Goal: Transaction & Acquisition: Purchase product/service

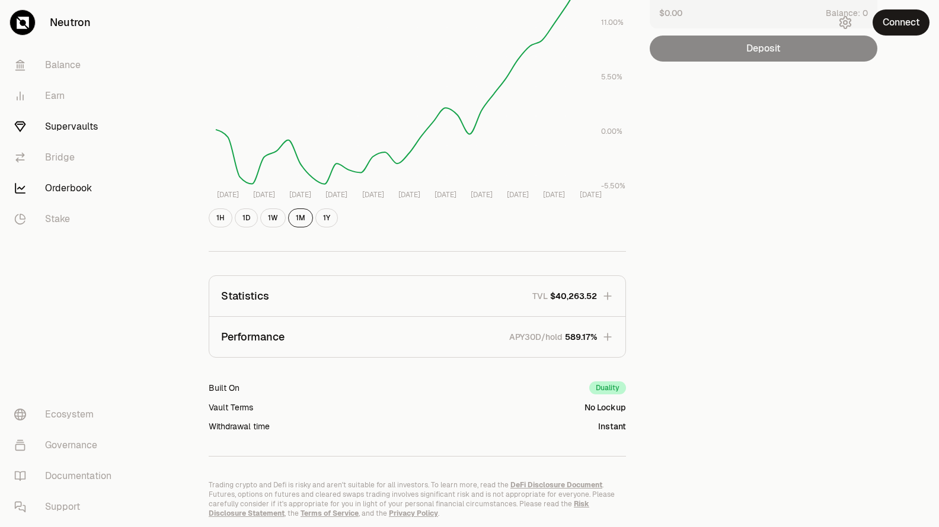
scroll to position [188, 0]
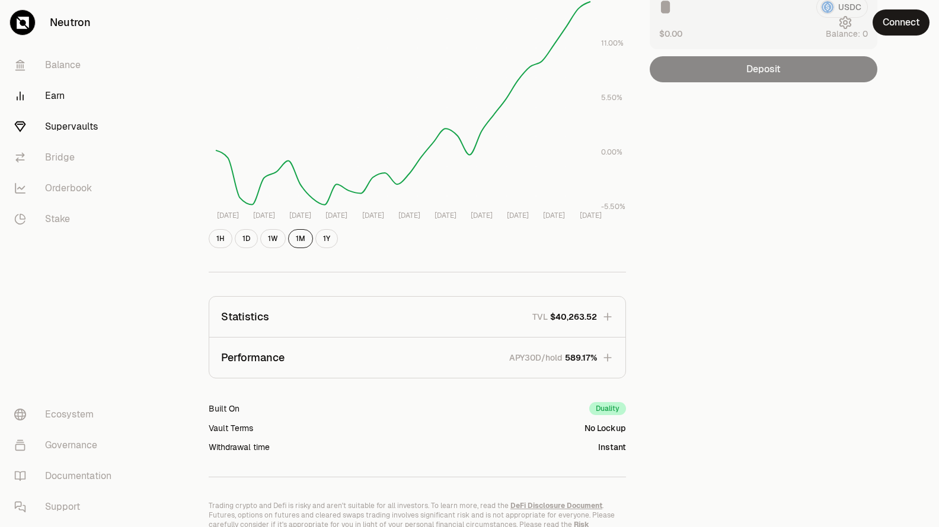
click at [62, 97] on link "Earn" at bounding box center [66, 96] width 123 height 31
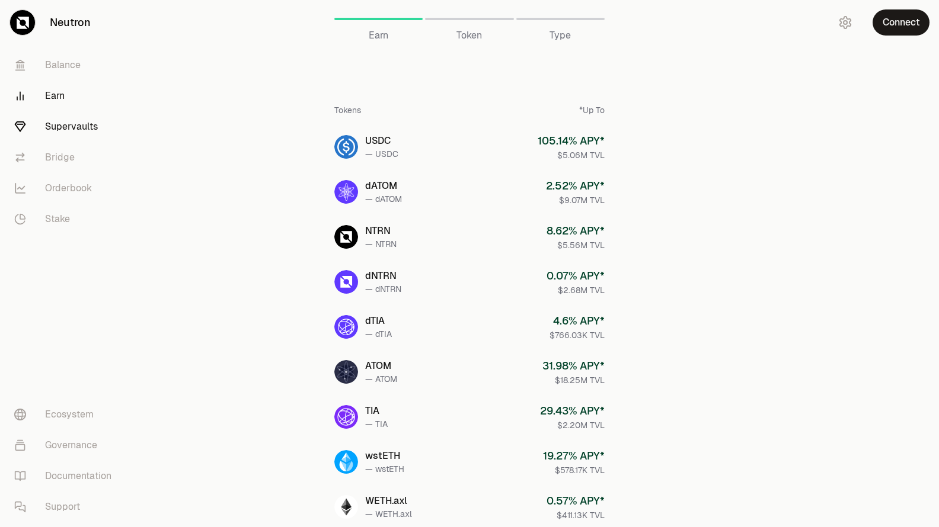
click at [71, 124] on link "Supervaults" at bounding box center [66, 126] width 123 height 31
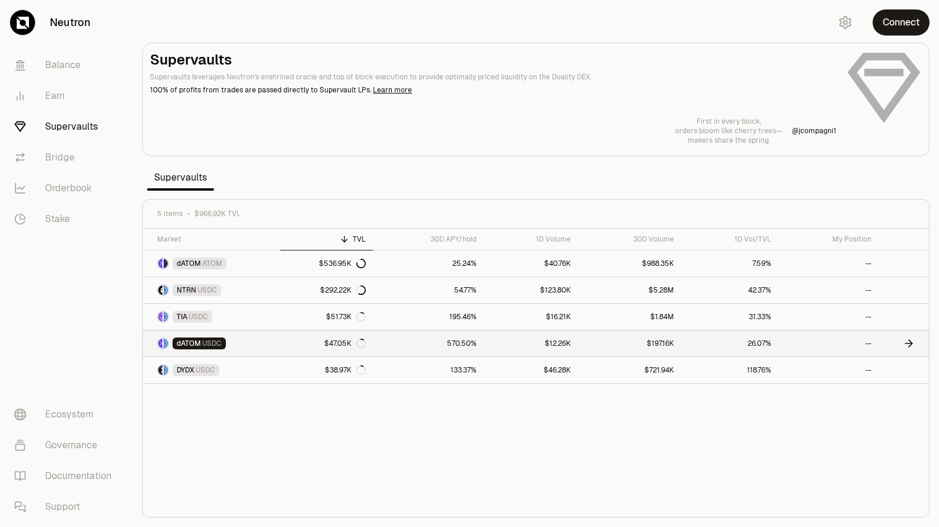
click at [408, 344] on link "570.50%" at bounding box center [428, 344] width 111 height 26
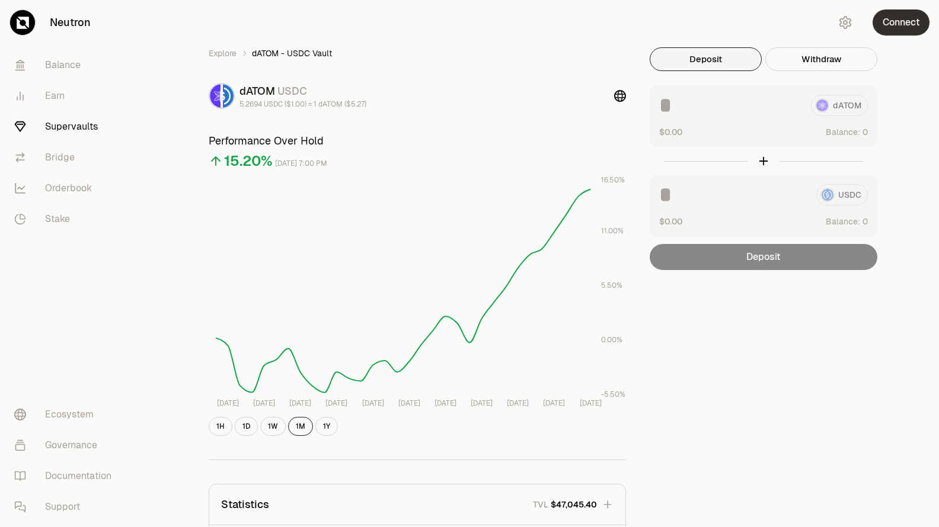
click at [907, 19] on button "Connect" at bounding box center [900, 22] width 57 height 26
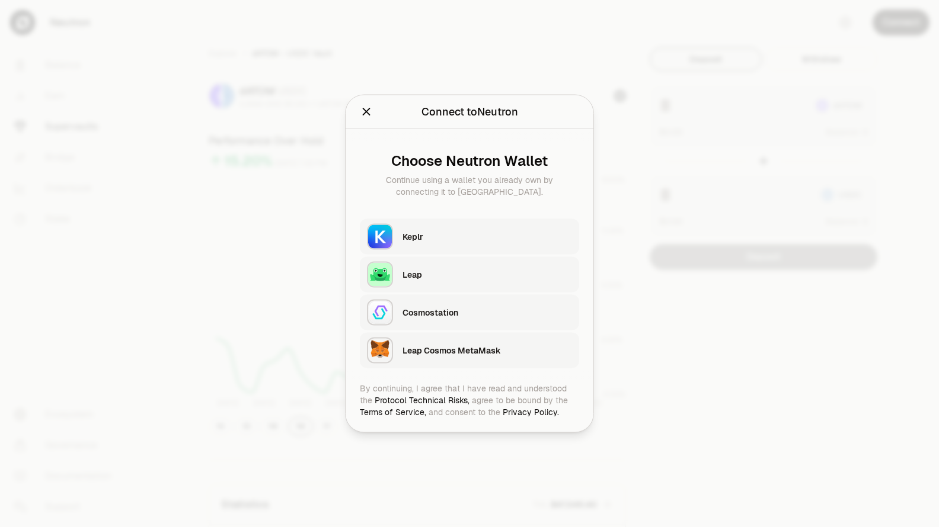
click at [472, 243] on div "Keplr" at bounding box center [486, 237] width 169 height 18
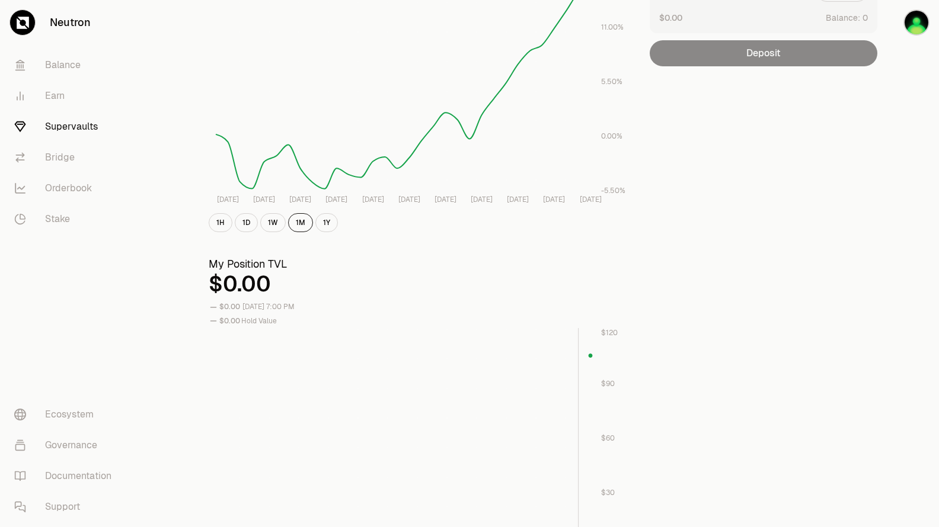
scroll to position [296, 0]
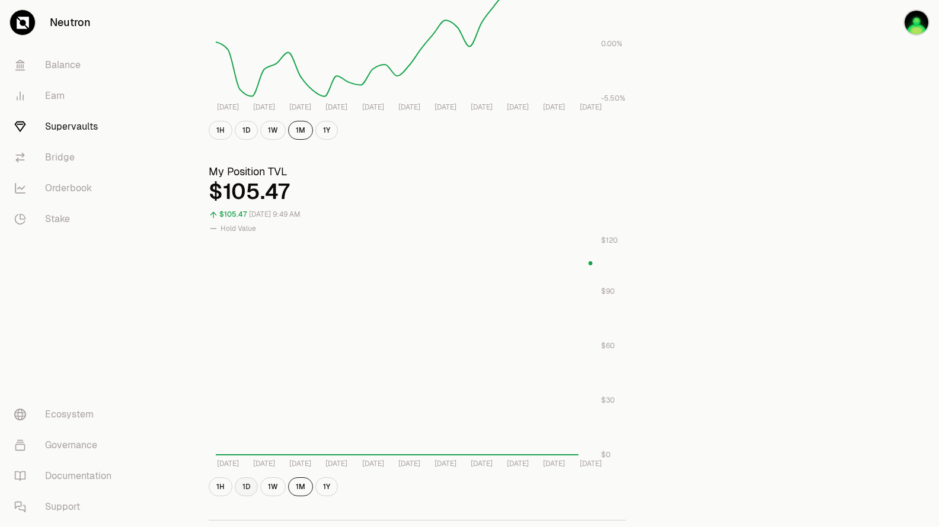
click at [247, 490] on button "1D" at bounding box center [246, 487] width 23 height 19
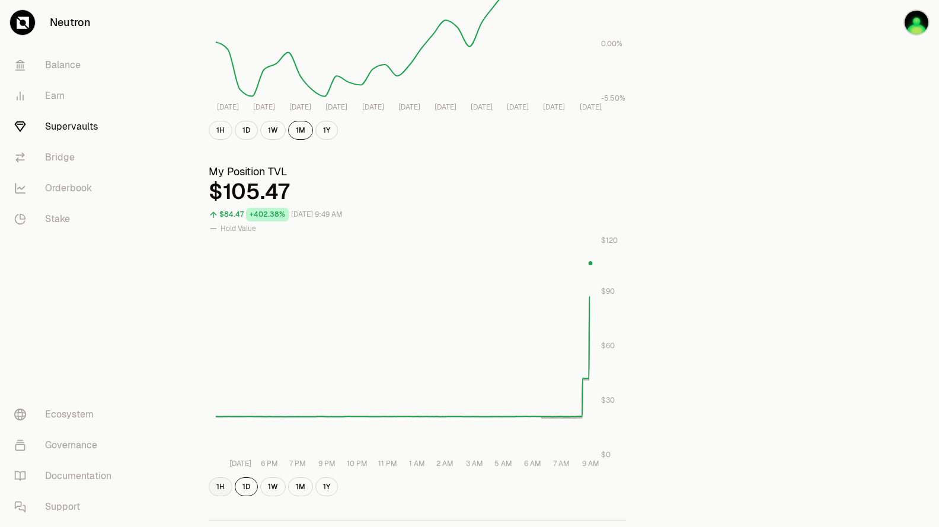
click at [223, 485] on button "1H" at bounding box center [221, 487] width 24 height 19
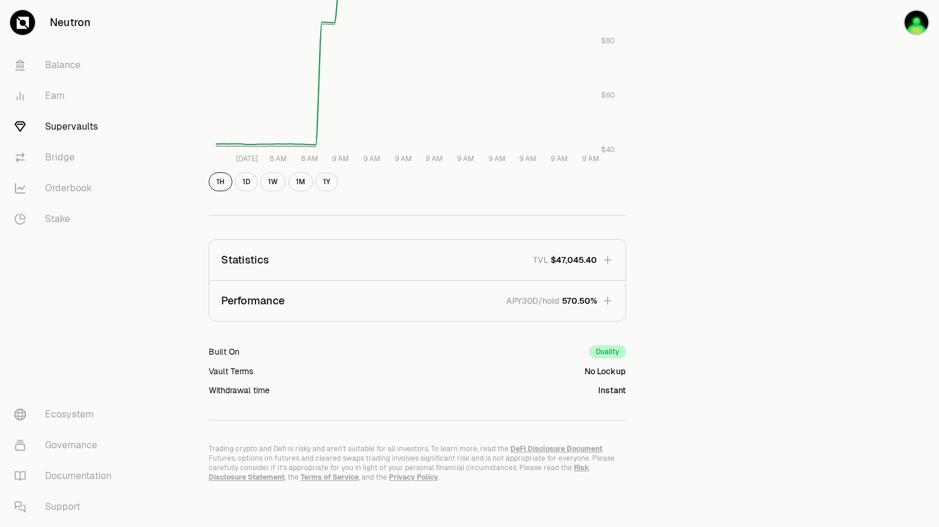
scroll to position [604, 0]
click at [606, 303] on icon "button" at bounding box center [607, 299] width 12 height 12
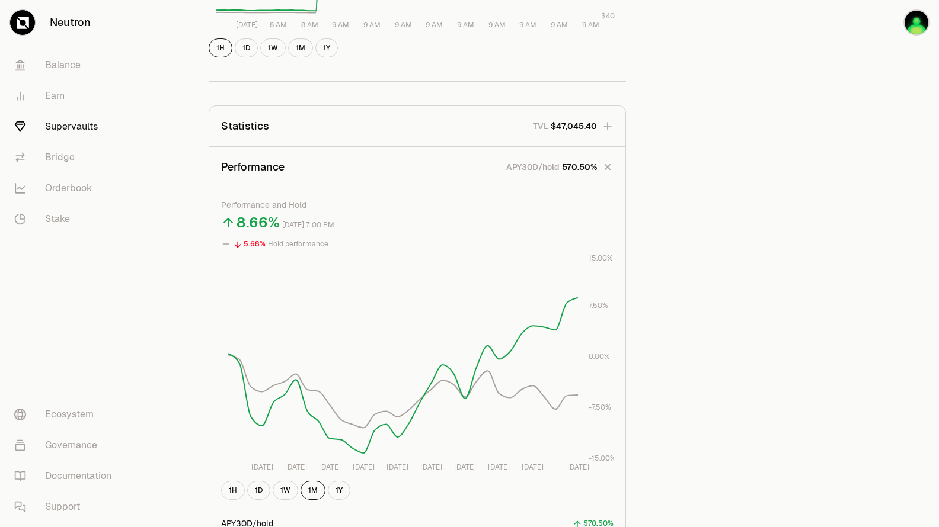
scroll to position [782, 0]
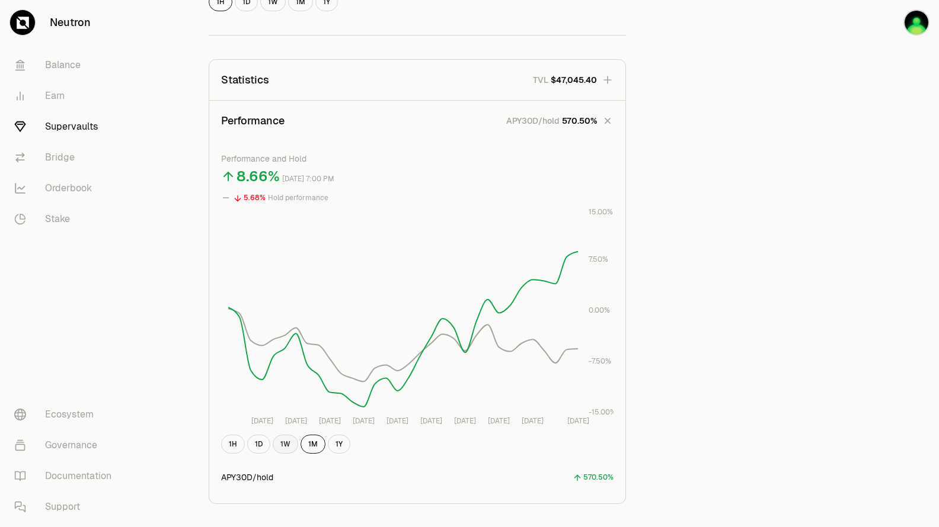
click at [282, 446] on button "1W" at bounding box center [285, 444] width 25 height 19
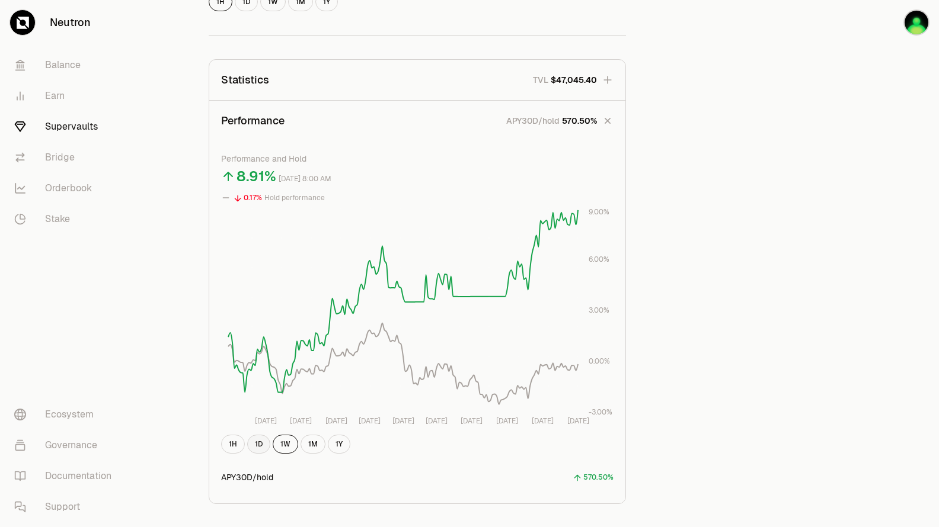
click at [260, 441] on button "1D" at bounding box center [258, 444] width 23 height 19
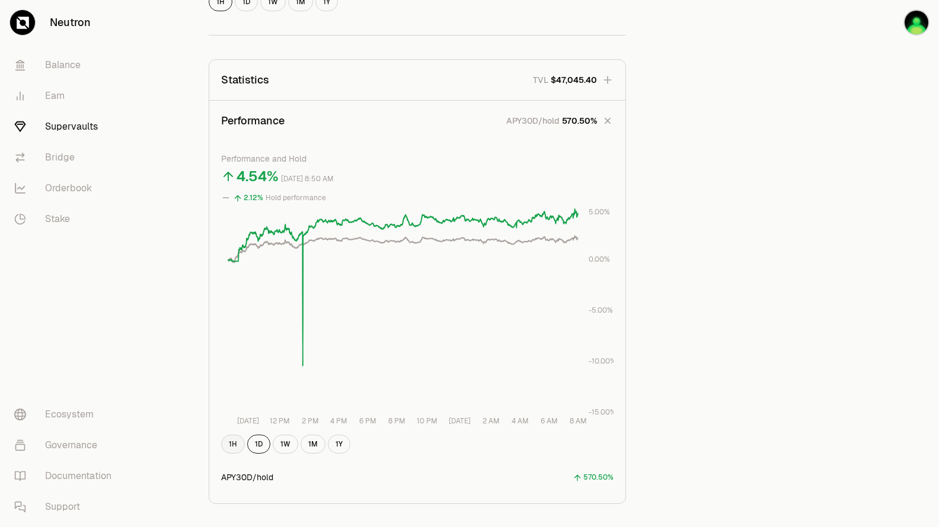
click at [235, 445] on button "1H" at bounding box center [233, 444] width 24 height 19
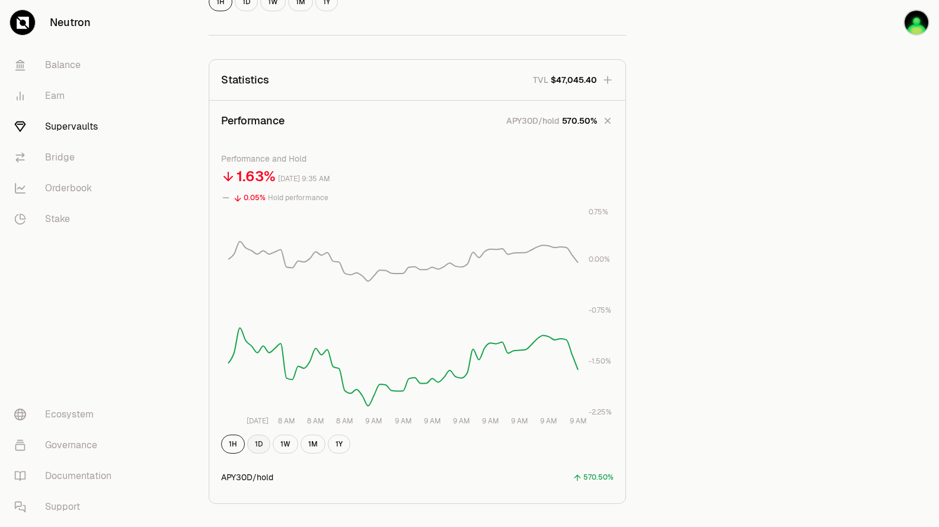
click at [265, 445] on button "1D" at bounding box center [258, 444] width 23 height 19
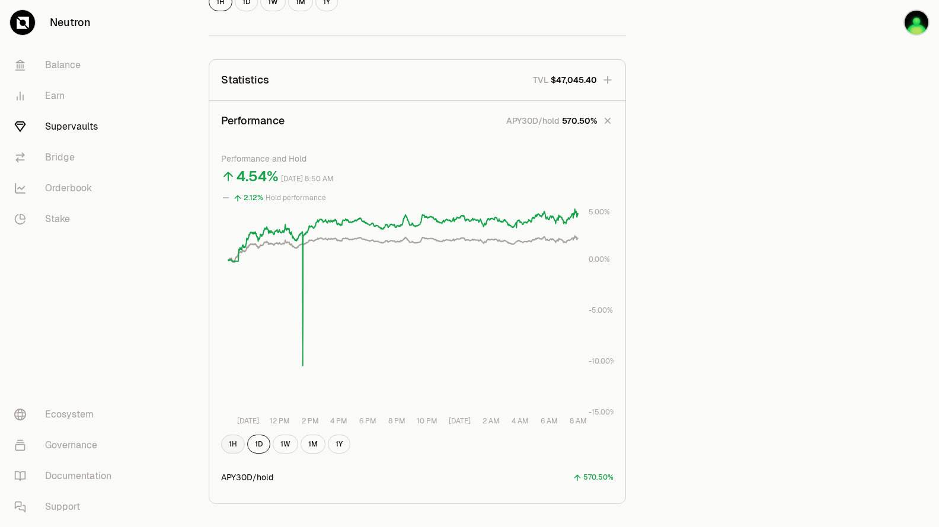
click at [233, 448] on button "1H" at bounding box center [233, 444] width 24 height 19
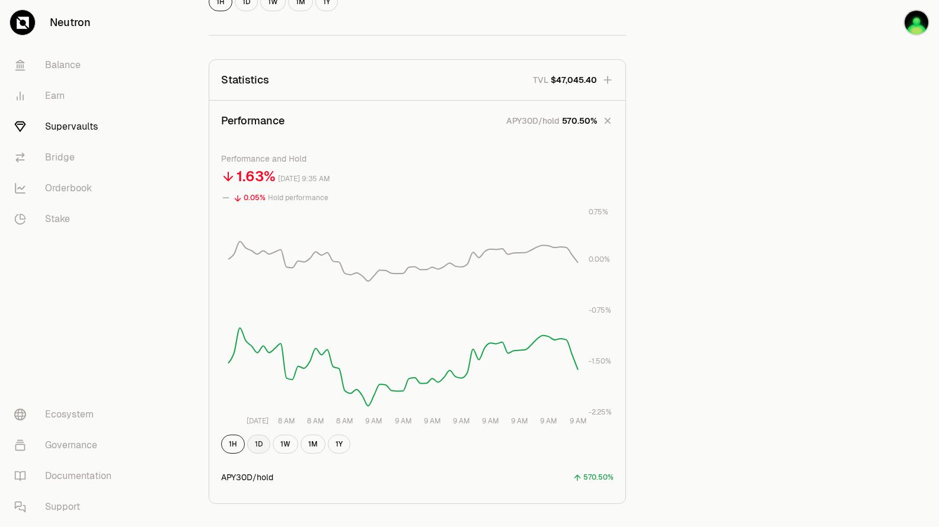
click at [265, 443] on button "1D" at bounding box center [258, 444] width 23 height 19
